Goal: Information Seeking & Learning: Find specific fact

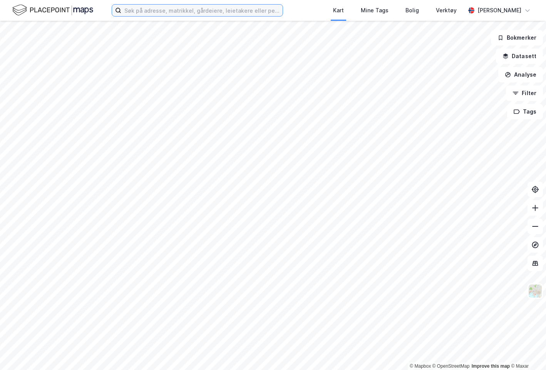
click at [172, 13] on input at bounding box center [201, 11] width 161 height 12
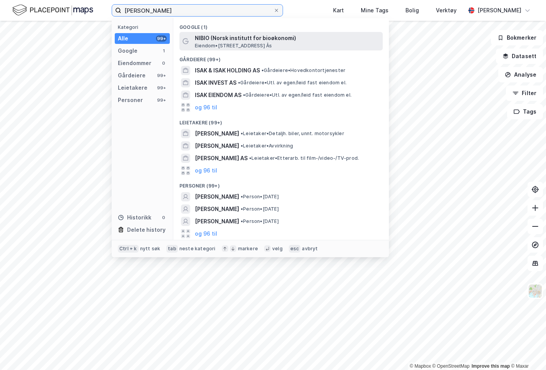
click at [197, 8] on input "[PERSON_NAME]" at bounding box center [197, 11] width 152 height 12
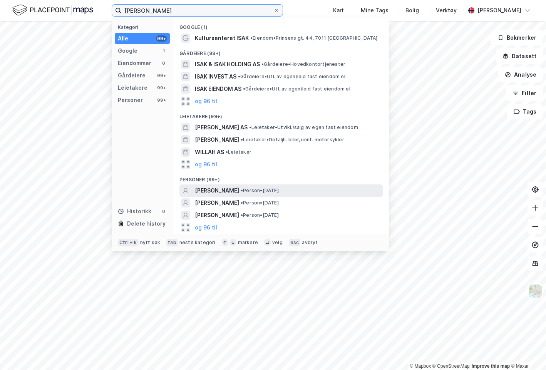
type input "[PERSON_NAME]"
click at [242, 195] on div "[PERSON_NAME] • Person • [DATE]" at bounding box center [280, 190] width 203 height 12
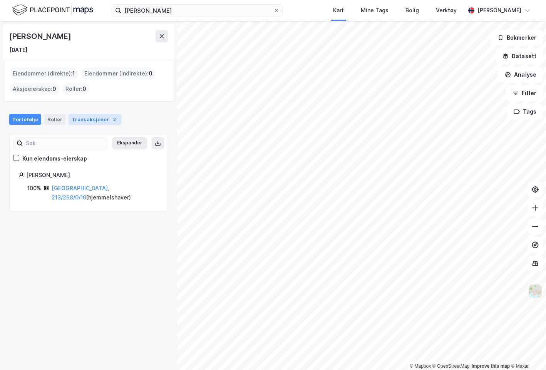
click at [103, 122] on div "Transaksjoner 2" at bounding box center [94, 119] width 53 height 11
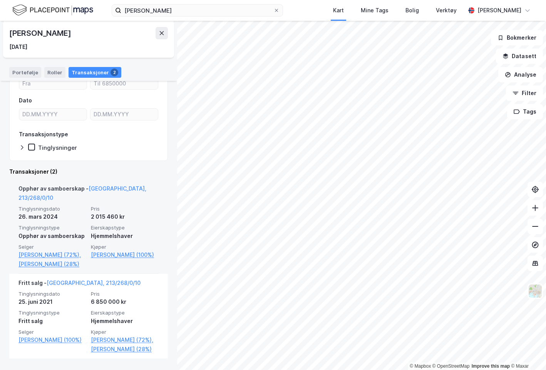
scroll to position [84, 0]
